Goal: Navigation & Orientation: Understand site structure

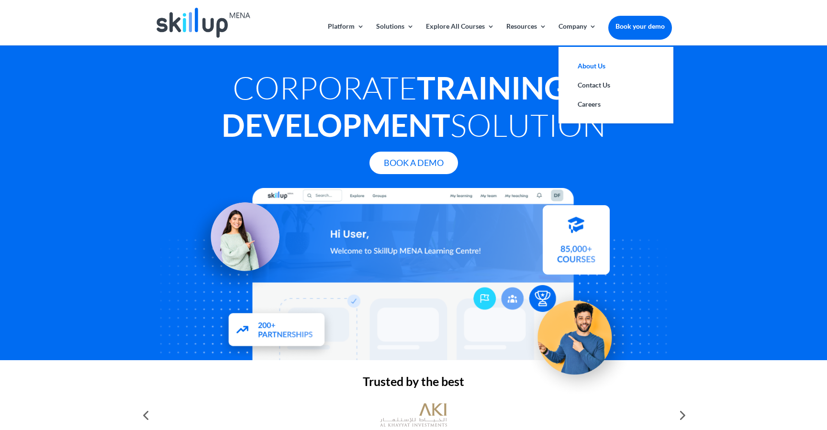
click at [592, 69] on link "About Us" at bounding box center [616, 65] width 96 height 19
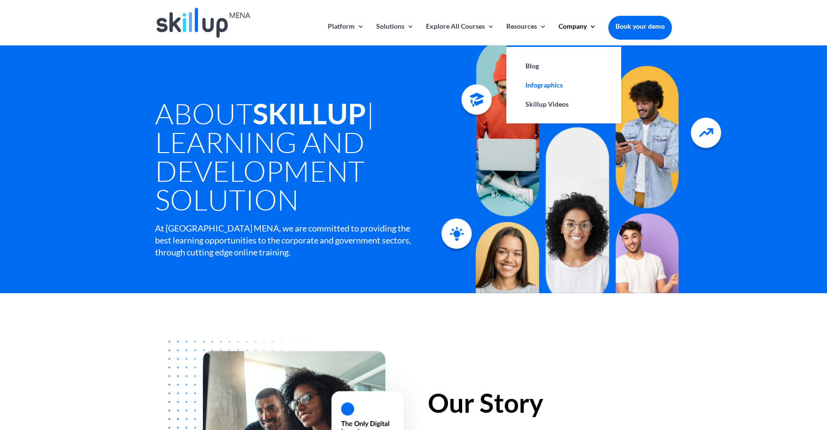
click at [545, 84] on link "Infographics" at bounding box center [564, 85] width 96 height 19
